Goal: Task Accomplishment & Management: Manage account settings

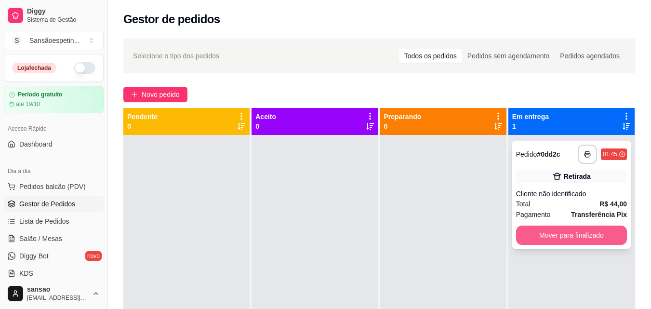
scroll to position [27, 0]
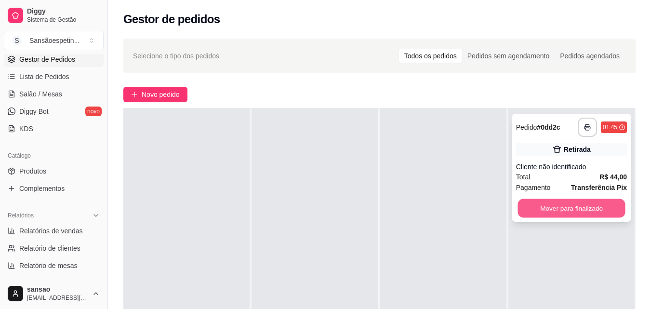
click at [567, 207] on button "Mover para finalizado" at bounding box center [570, 208] width 107 height 19
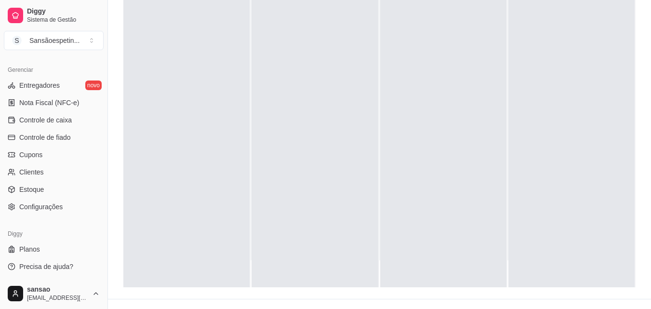
scroll to position [147, 0]
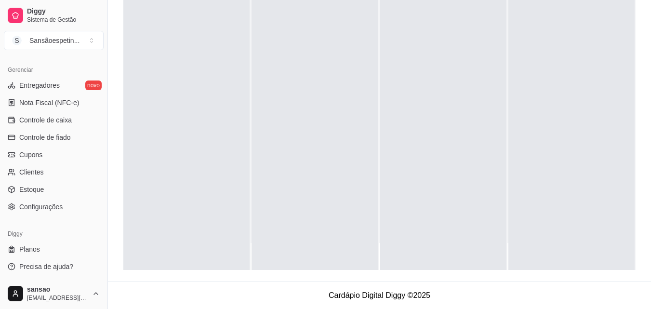
click at [373, 45] on div at bounding box center [314, 115] width 126 height 309
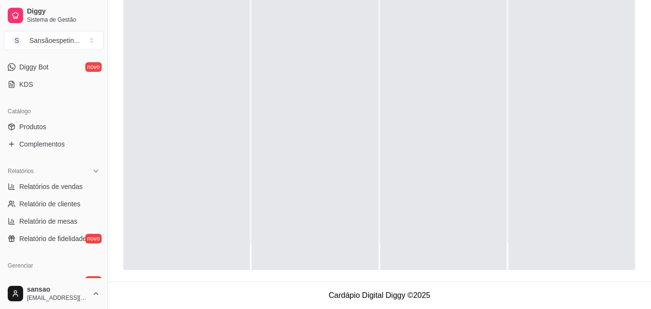
scroll to position [193, 0]
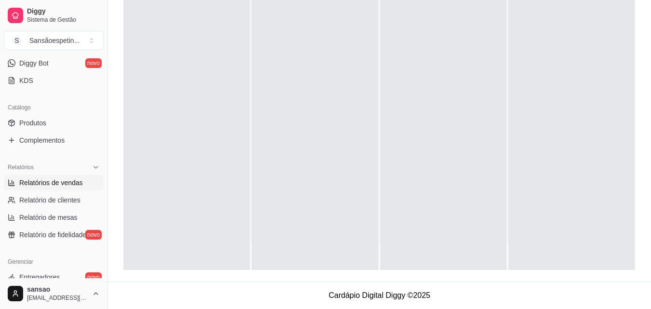
click at [78, 187] on link "Relatórios de vendas" at bounding box center [54, 182] width 100 height 15
select select "ALL"
select select "0"
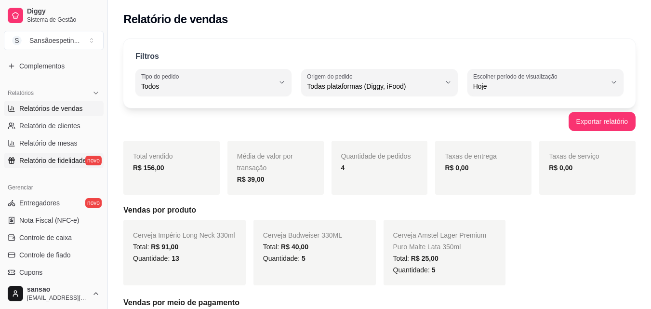
scroll to position [289, 0]
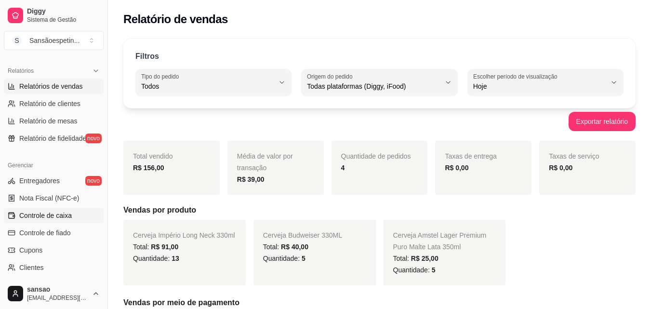
click at [68, 216] on span "Controle de caixa" at bounding box center [45, 215] width 52 height 10
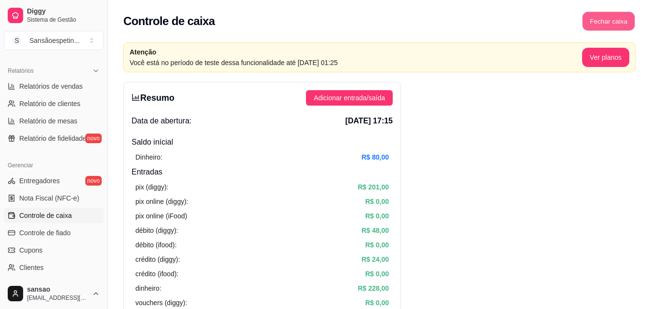
click at [618, 23] on button "Fechar caixa" at bounding box center [608, 21] width 52 height 19
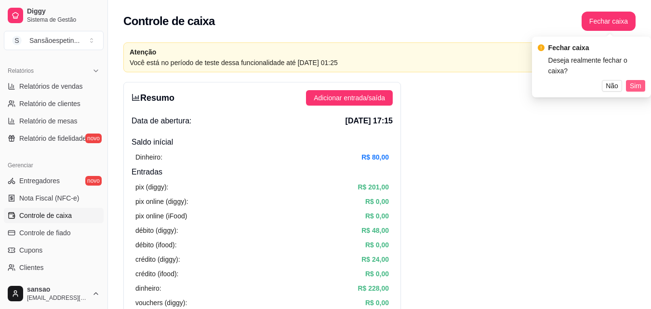
click at [637, 80] on span "Sim" at bounding box center [635, 85] width 12 height 11
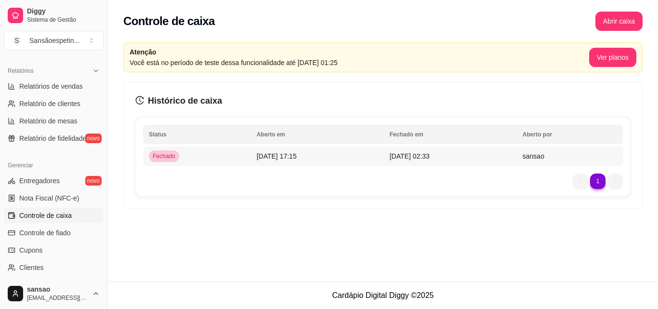
click at [530, 155] on td "sansao" at bounding box center [570, 155] width 106 height 19
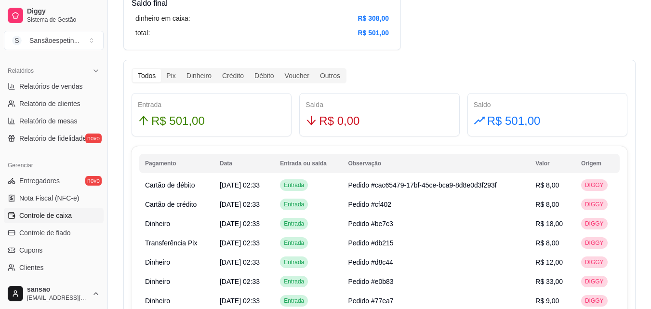
scroll to position [475, 0]
